Goal: Task Accomplishment & Management: Complete application form

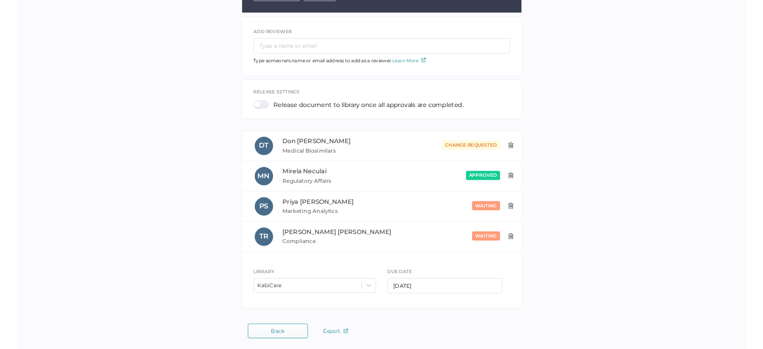
scroll to position [180, 0]
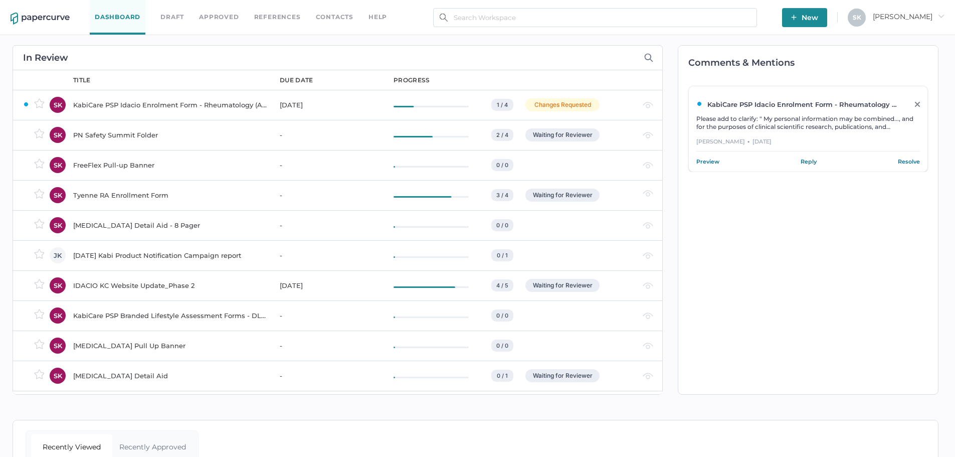
click at [205, 107] on div "KabiCare PSP Idacio Enrolment Form - Rheumatology (All Indications)" at bounding box center [170, 105] width 195 height 12
click at [182, 100] on div "KabiCare PSP Idacio Enrolment Form - Rheumatology (All Indications)" at bounding box center [170, 105] width 195 height 12
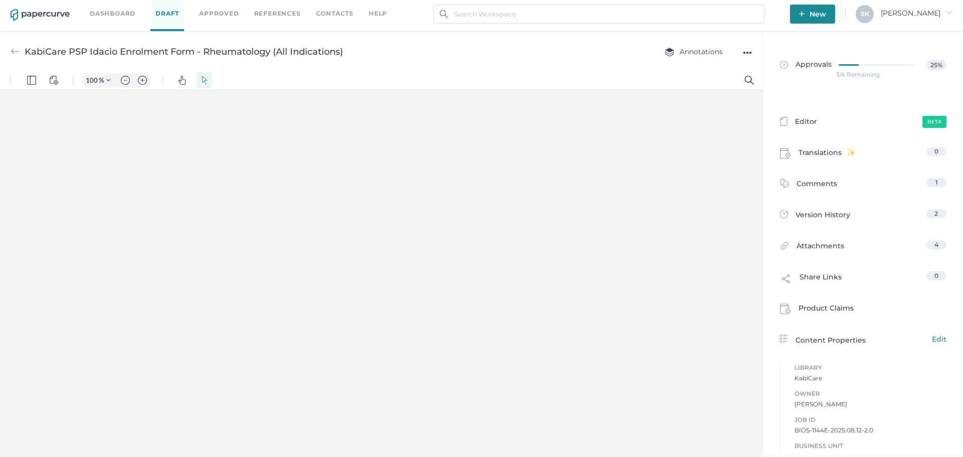
scroll to position [5, 0]
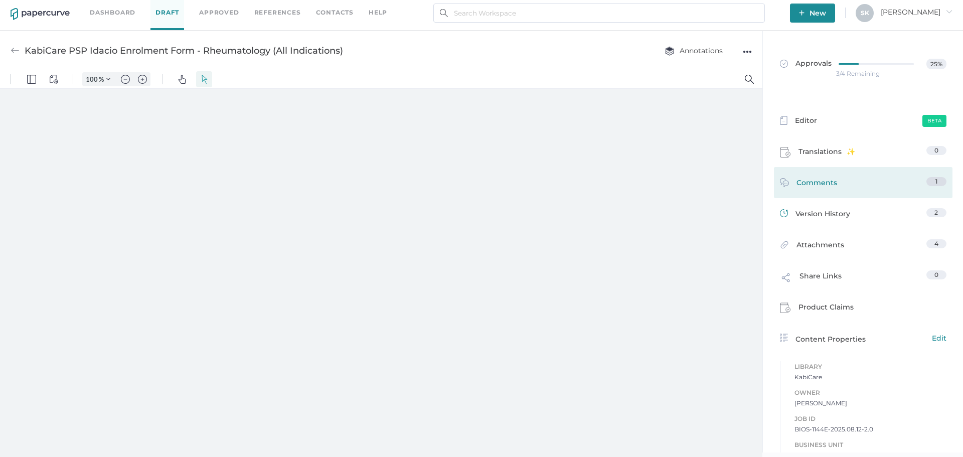
click at [838, 183] on link "Comments 1" at bounding box center [863, 185] width 166 height 16
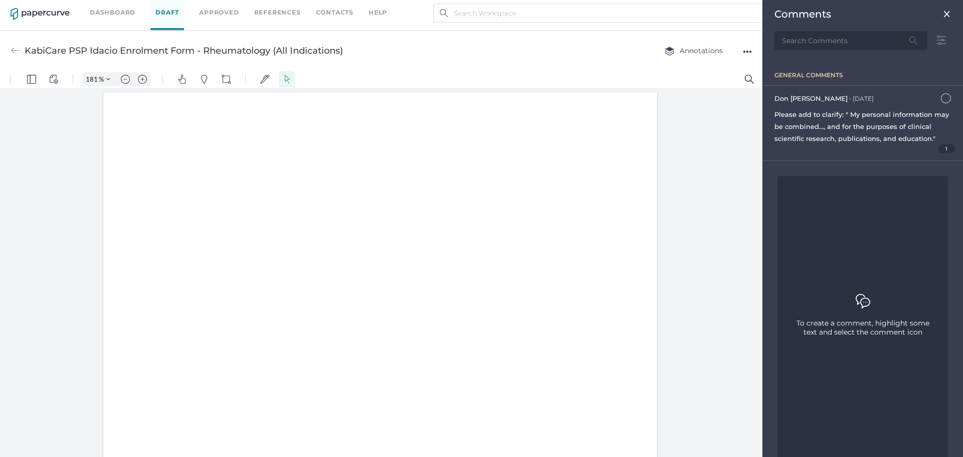
type input "181"
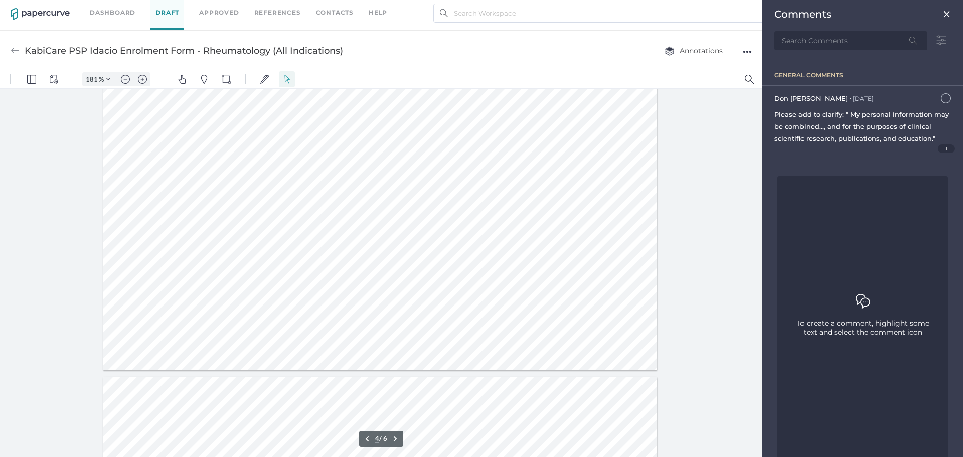
type input "5"
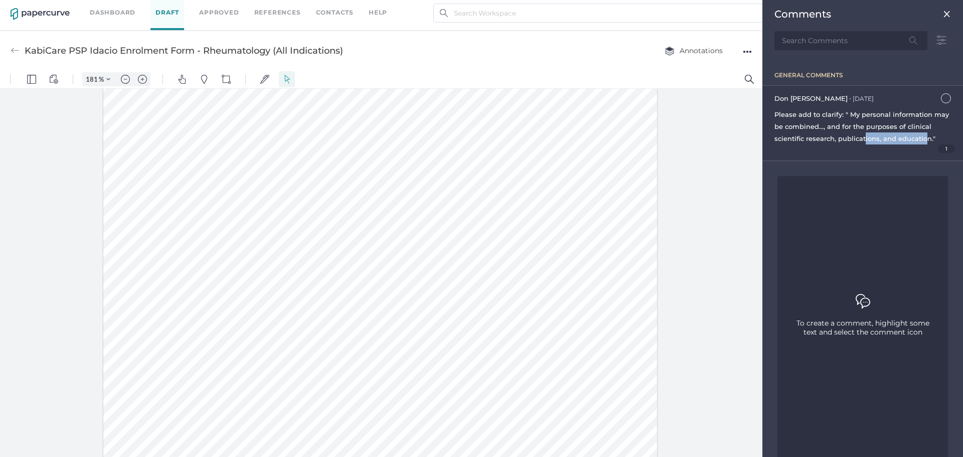
drag, startPoint x: 864, startPoint y: 133, endPoint x: 923, endPoint y: 139, distance: 59.0
click at [923, 139] on div "Please add to clarify: " My personal information may be combined..., and for th…" at bounding box center [862, 126] width 177 height 36
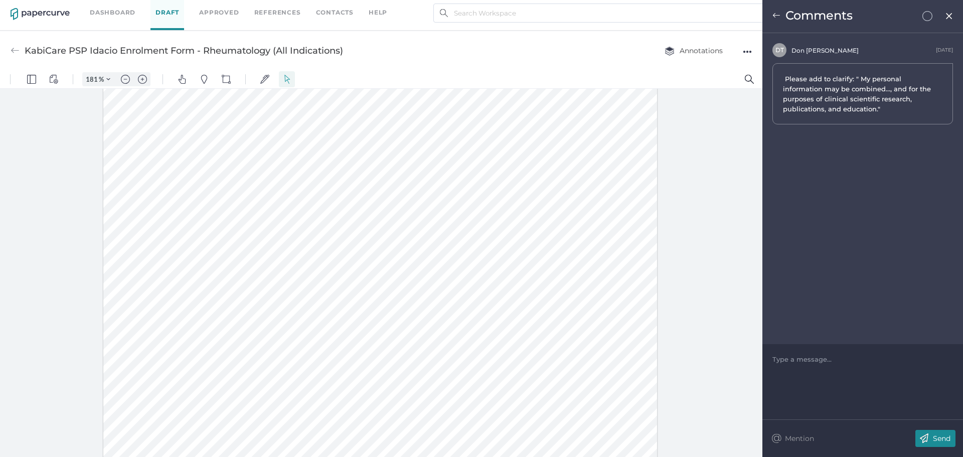
click at [373, 266] on div at bounding box center [380, 284] width 554 height 717
click at [347, 226] on div at bounding box center [380, 284] width 554 height 717
type input "combined"
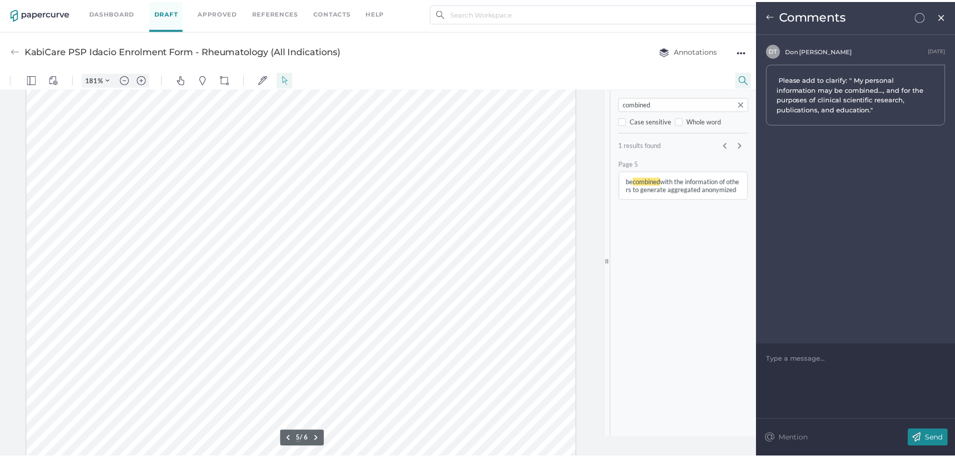
scroll to position [3042, 0]
drag, startPoint x: 107, startPoint y: 224, endPoint x: 244, endPoint y: 238, distance: 137.6
click at [244, 238] on div at bounding box center [304, 303] width 554 height 717
click at [463, 253] on div at bounding box center [304, 303] width 554 height 717
click at [947, 16] on img at bounding box center [949, 16] width 9 height 8
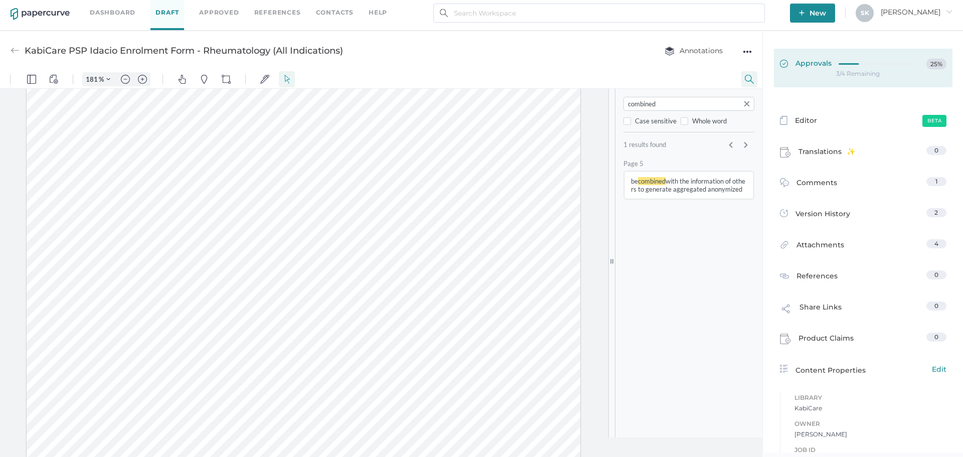
click at [871, 65] on div at bounding box center [879, 63] width 81 height 8
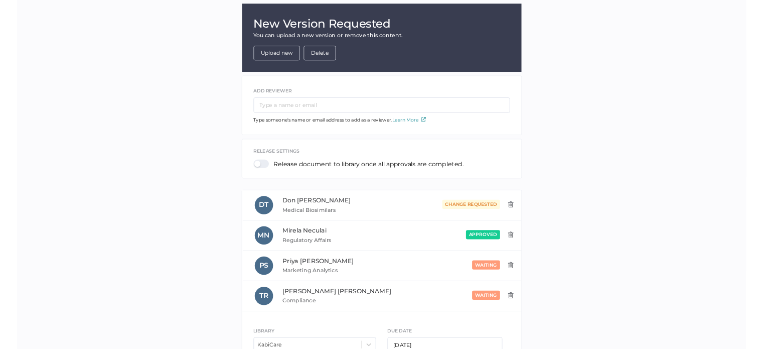
scroll to position [150, 0]
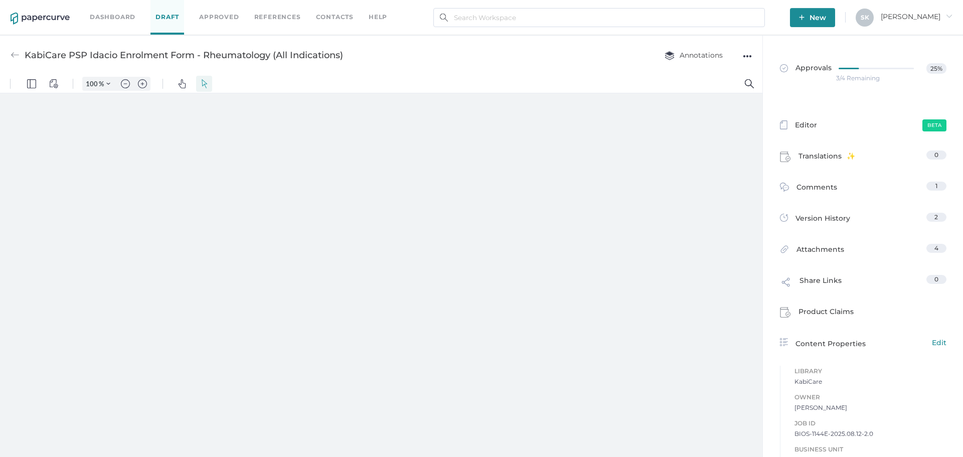
scroll to position [251, 0]
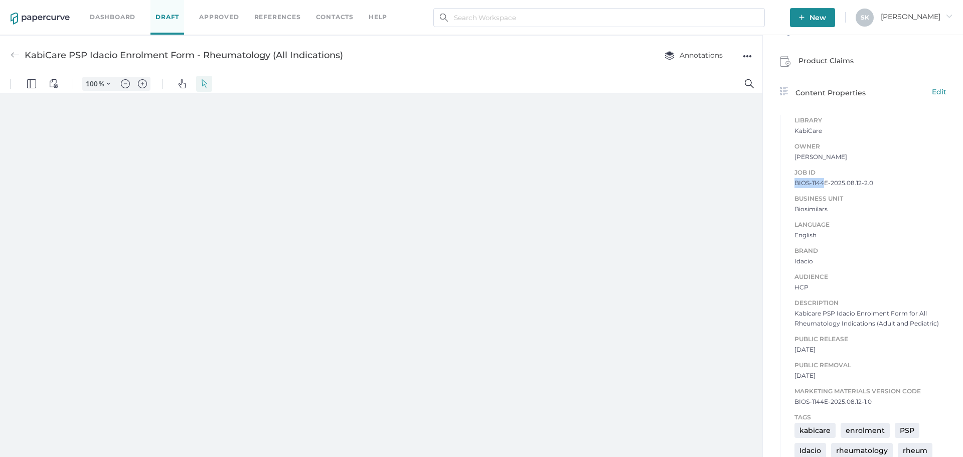
type input "181"
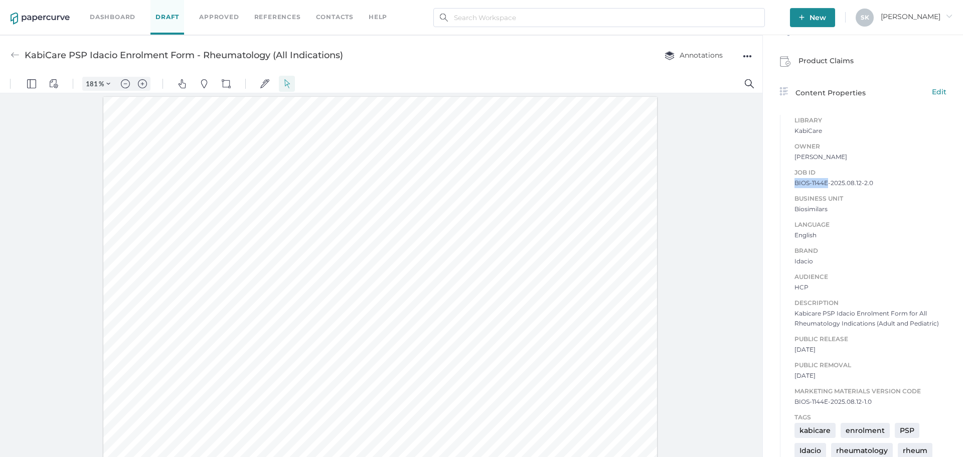
scroll to position [2, 0]
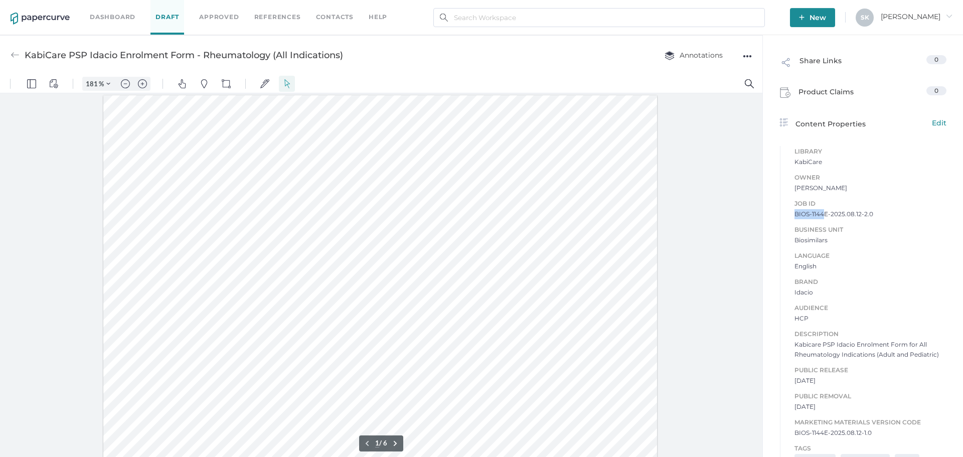
drag, startPoint x: 789, startPoint y: 184, endPoint x: 819, endPoint y: 216, distance: 43.6
click at [819, 216] on div "Job ID BIOS-1144E-2025.08.12-2.0 Business Unit Biosimilars Language English Bra…" at bounding box center [863, 313] width 166 height 250
copy span "BIOS-1144"
type input "4"
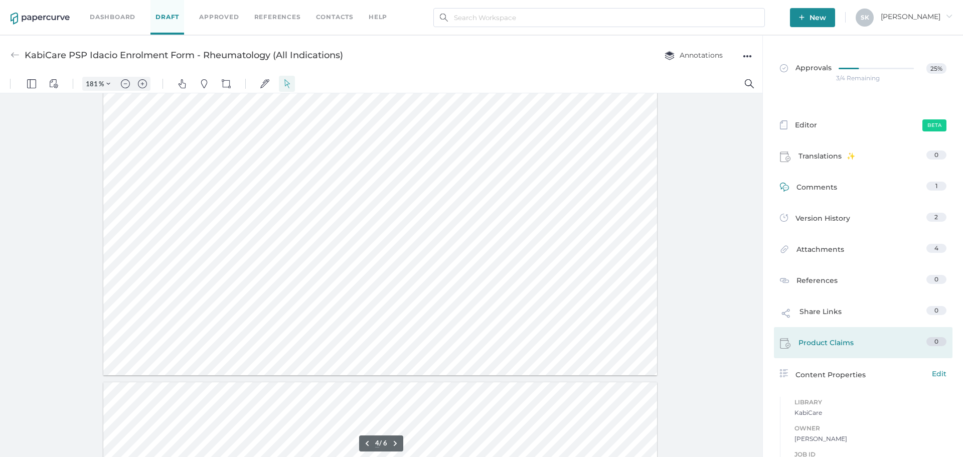
click at [843, 187] on link "Comments 1" at bounding box center [863, 190] width 166 height 16
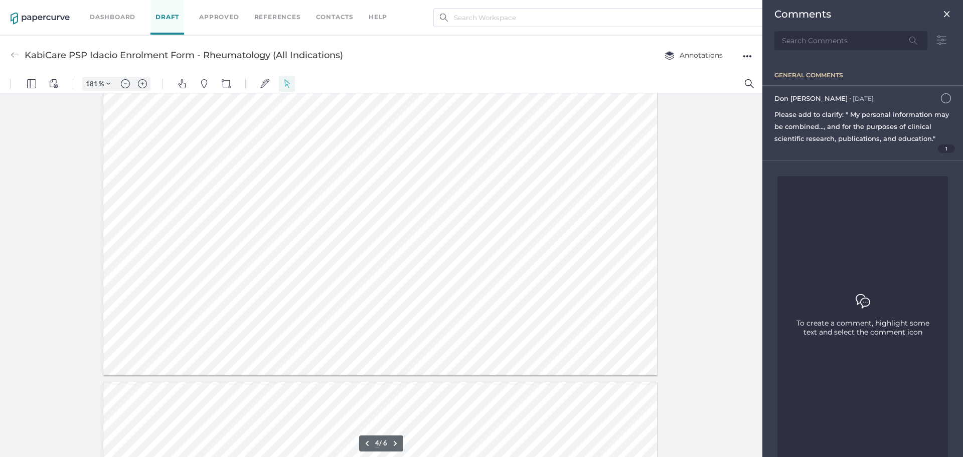
scroll to position [5, 0]
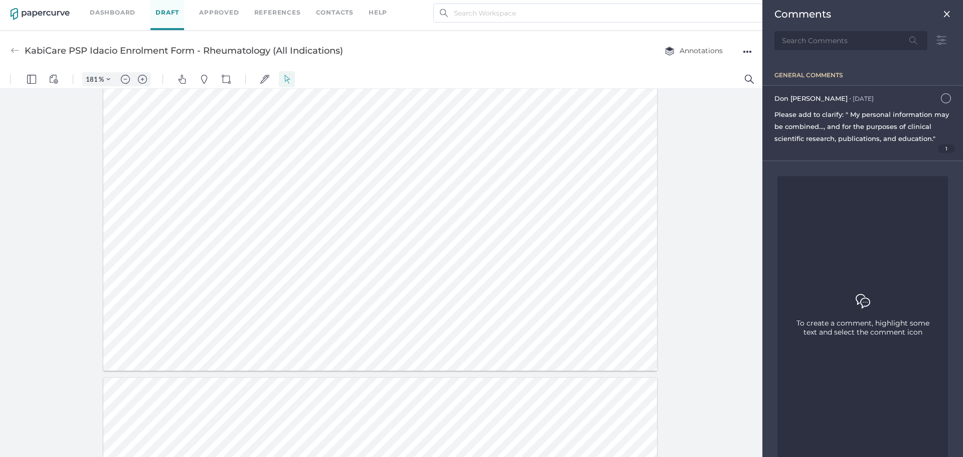
click at [840, 134] on div "Please add to clarify: " My personal information may be combined..., and for th…" at bounding box center [862, 126] width 177 height 36
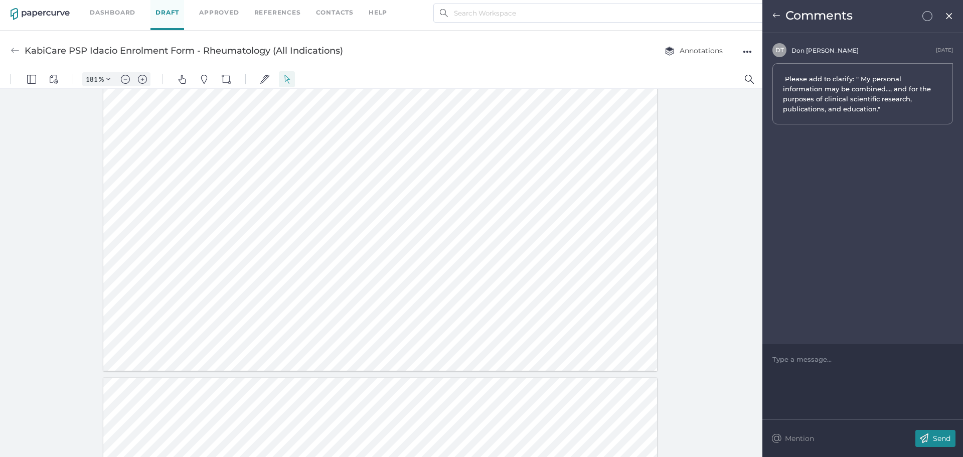
click at [777, 16] on img at bounding box center [776, 16] width 8 height 8
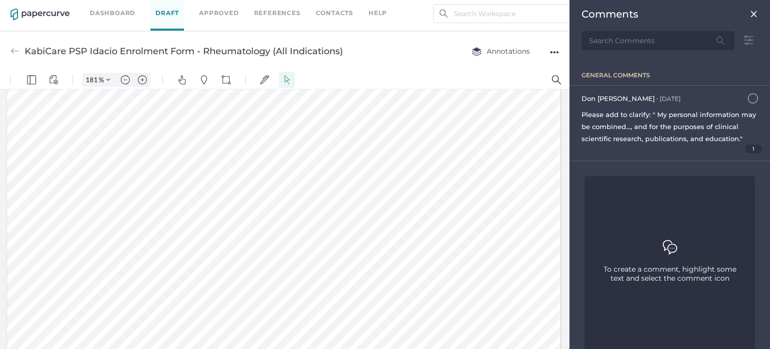
scroll to position [2609, 0]
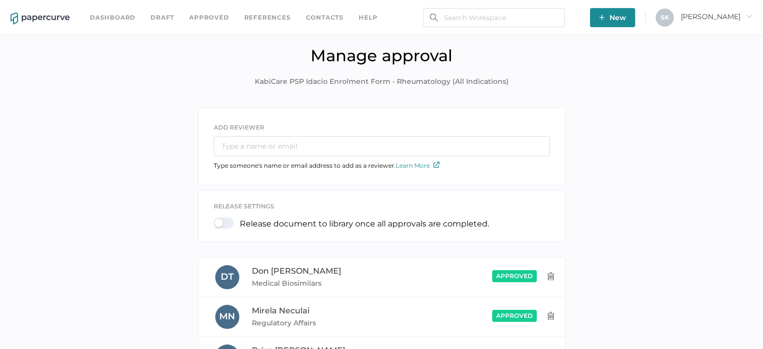
click at [590, 168] on div "ADD REVIEWER Type someone's name or email address to add as a reviewer. Learn M…" at bounding box center [382, 300] width 748 height 387
